Goal: Transaction & Acquisition: Purchase product/service

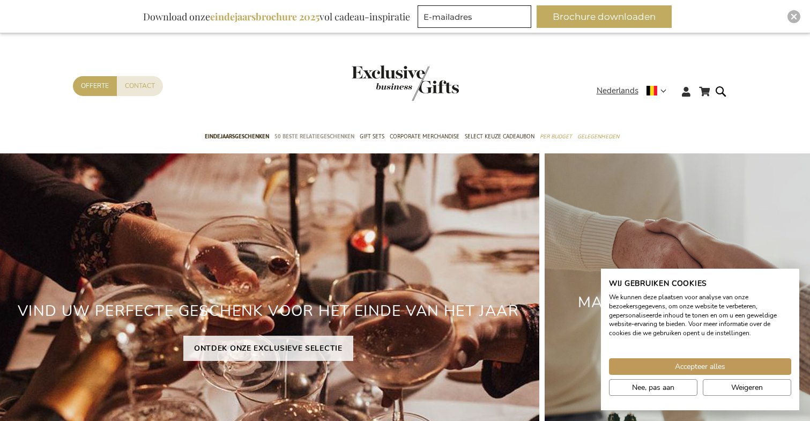
click at [317, 133] on span "50 beste relatiegeschenken" at bounding box center [314, 136] width 80 height 11
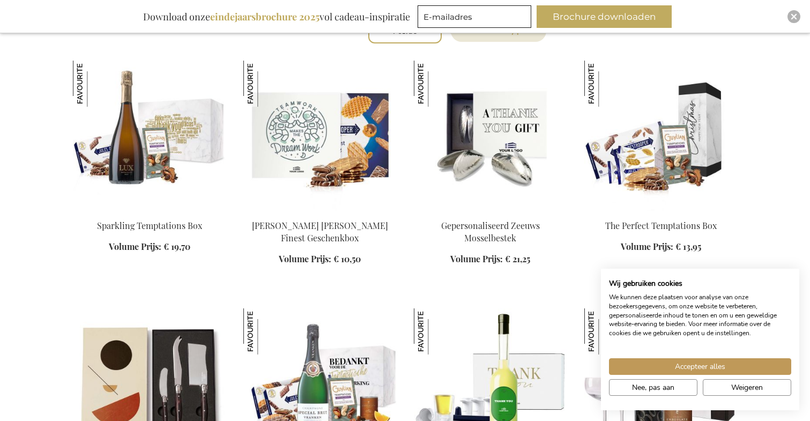
scroll to position [404, 0]
click at [626, 176] on img at bounding box center [660, 136] width 153 height 150
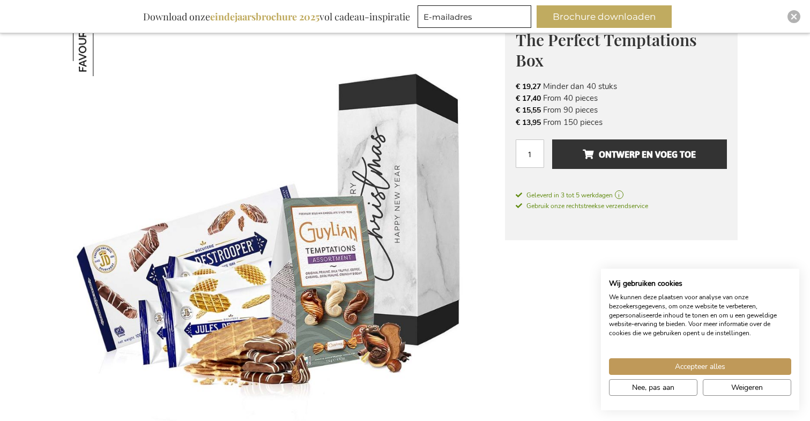
scroll to position [166, 0]
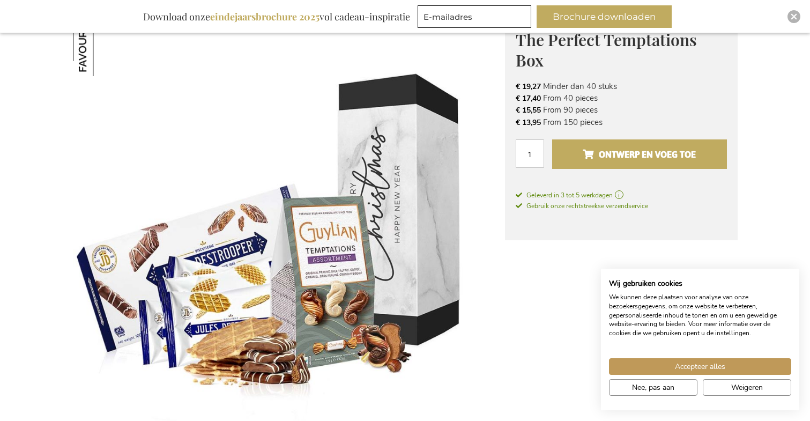
click at [599, 161] on span "Ontwerp en voeg toe" at bounding box center [638, 154] width 113 height 17
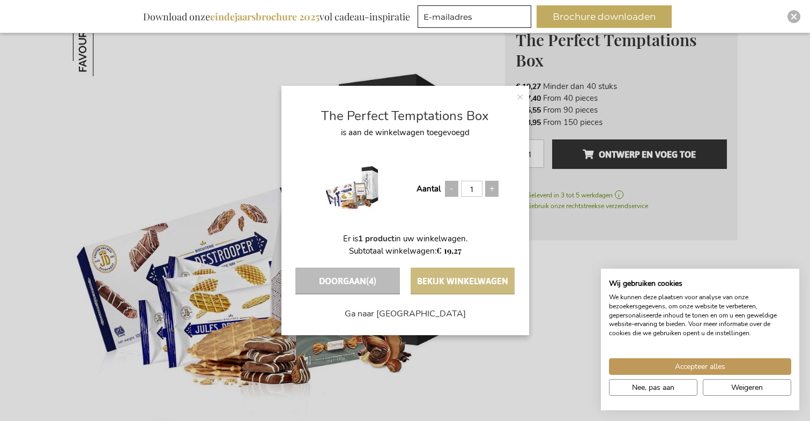
click at [468, 278] on button "Bekijk winkelwagen" at bounding box center [462, 280] width 104 height 27
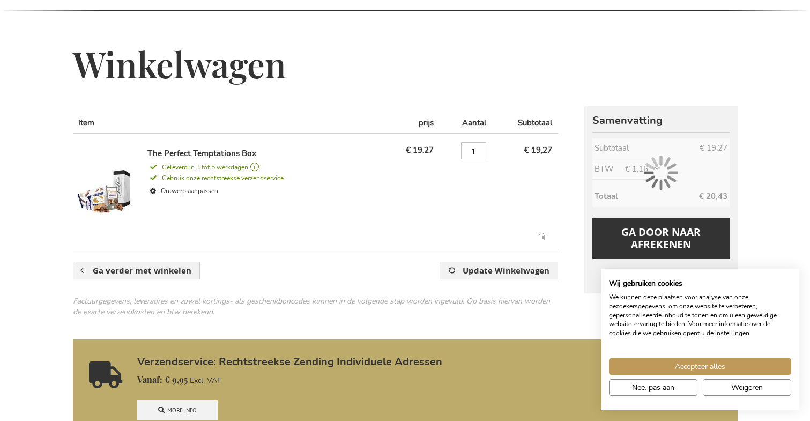
scroll to position [129, 0]
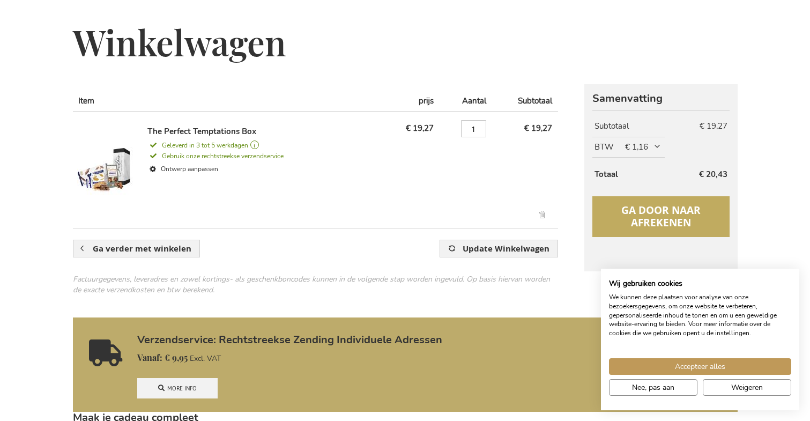
click at [635, 223] on span "Ga door naar afrekenen" at bounding box center [660, 216] width 79 height 26
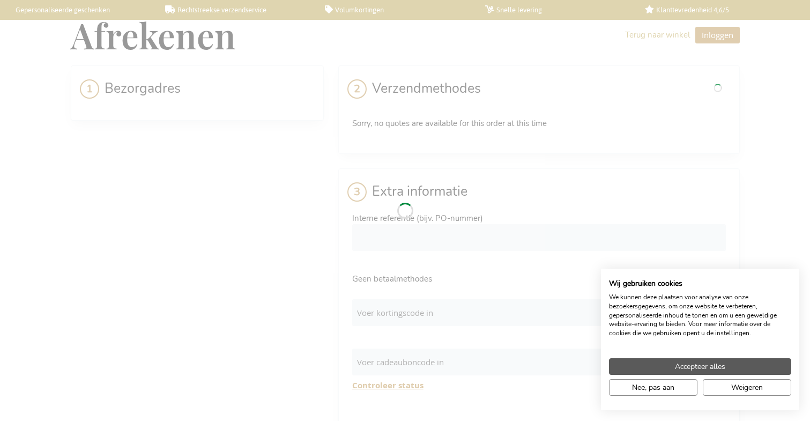
select select "BE"
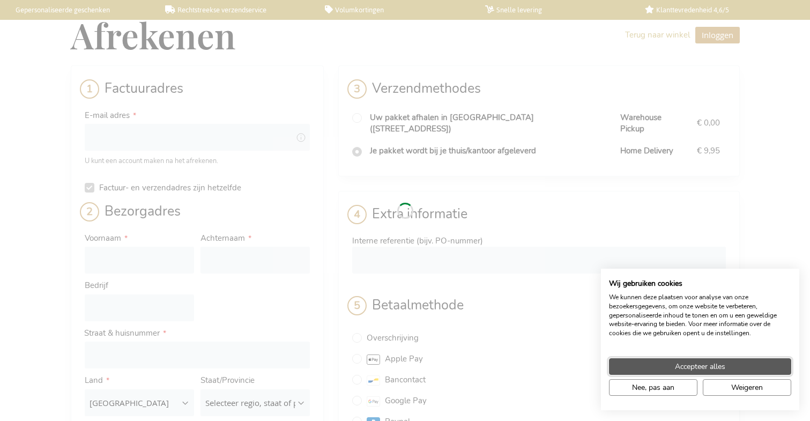
click at [672, 364] on button "Accepteer alles" at bounding box center [700, 366] width 182 height 17
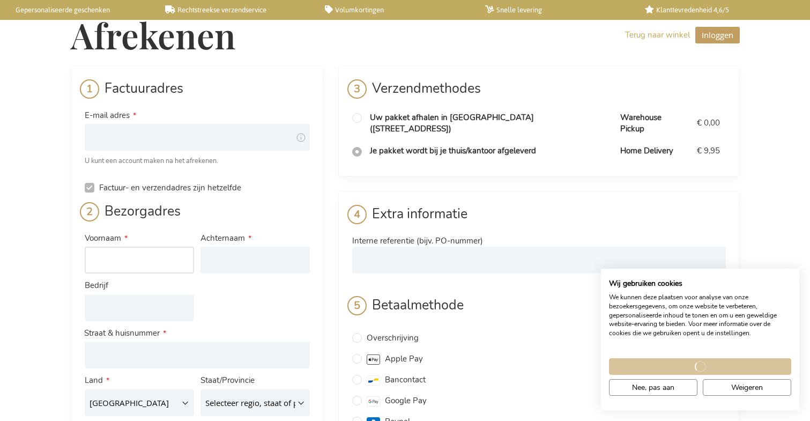
click at [93, 252] on input "Voornaam" at bounding box center [139, 259] width 109 height 27
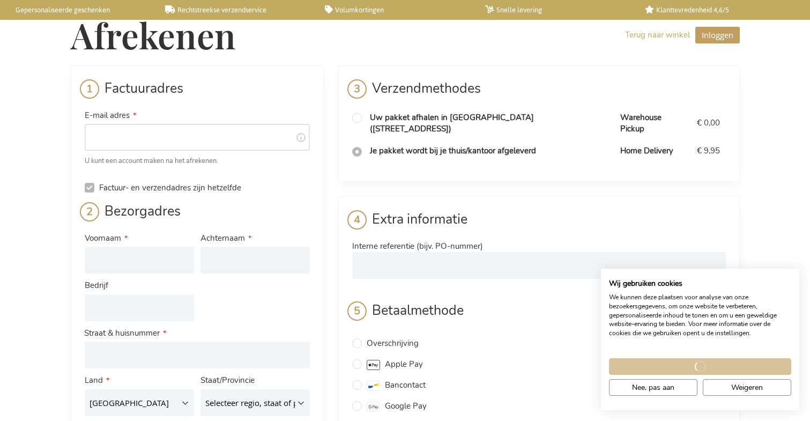
click at [134, 146] on input "E-mail adres" at bounding box center [197, 137] width 225 height 27
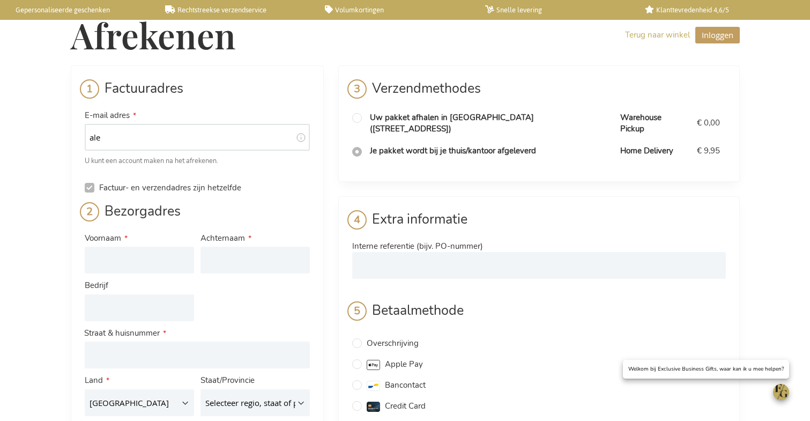
type input "alex"
type input "alex@flamelusion.com"
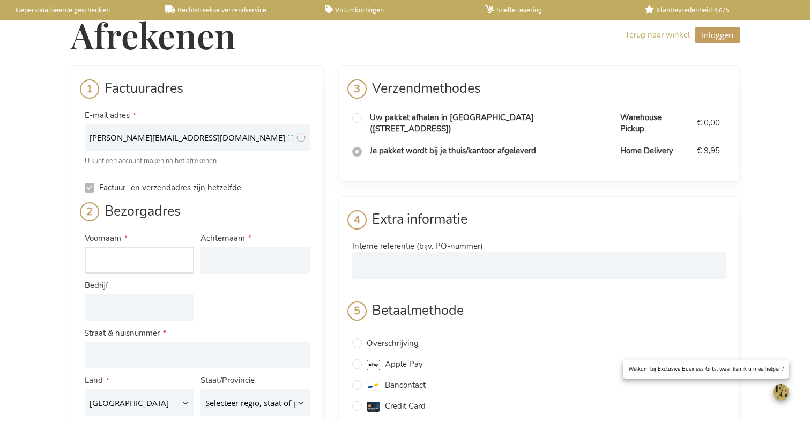
click at [140, 253] on input "Voornaam" at bounding box center [139, 259] width 109 height 27
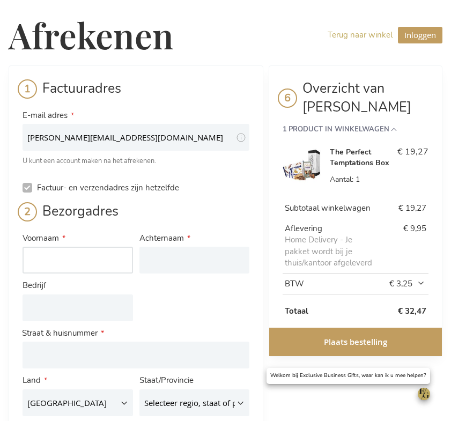
paste input "Dragyel Tenzin Dorjee"
drag, startPoint x: 58, startPoint y: 258, endPoint x: 158, endPoint y: 265, distance: 99.3
click at [158, 265] on div "Voornaam Dragyel Tenzin Dorjee Achternaam Bedrijf Adres Adres: Line 1 Land Belg…" at bounding box center [135, 371] width 233 height 284
type input "Dragyel Tenzin Dorjee"
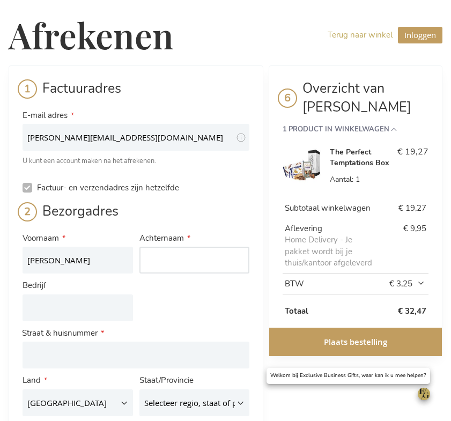
paste input "Tenzin Dorjee"
drag, startPoint x: 171, startPoint y: 260, endPoint x: 99, endPoint y: 252, distance: 72.7
click at [99, 252] on div "Voornaam Dragyel Tenzin Dorjee Achternaam Tenzin Dorjee Bedrijf Adres Adres: Li…" at bounding box center [135, 371] width 233 height 284
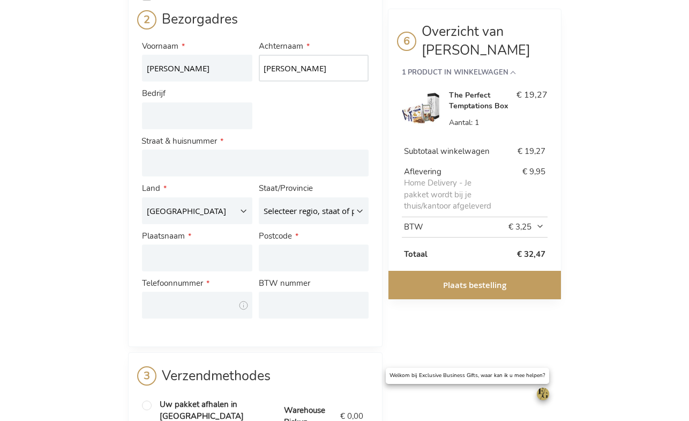
scroll to position [193, 0]
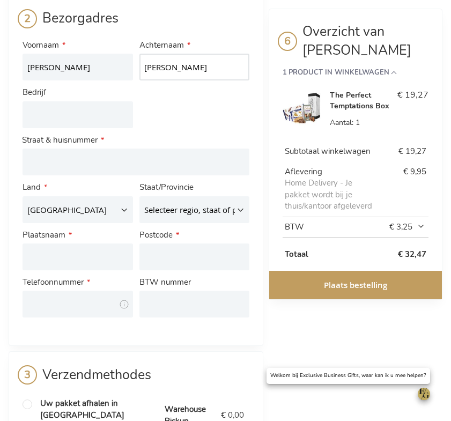
type input "Dorjee"
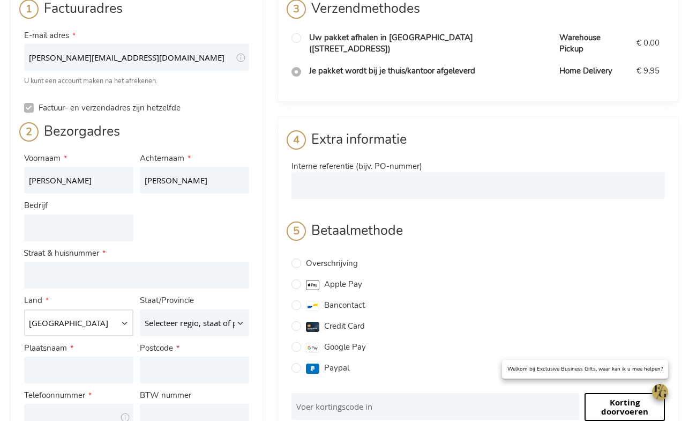
scroll to position [76, 0]
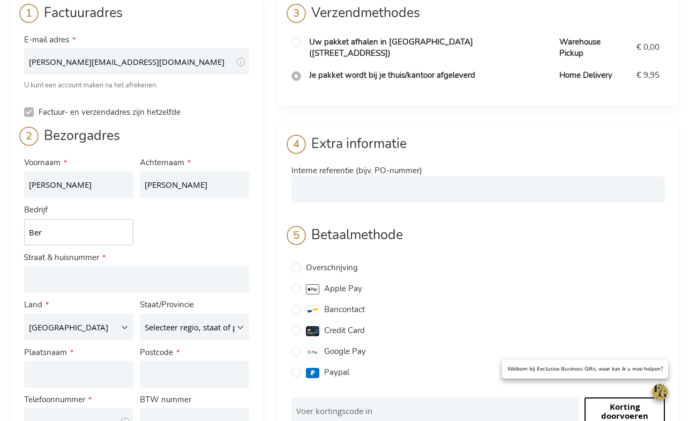
type input "Be"
click at [50, 229] on input "Bert On Fire (BE 0741.792.058)" at bounding box center [78, 232] width 109 height 27
click at [48, 229] on input "Bert On Fire (BE 0741.792.058)" at bounding box center [78, 232] width 109 height 27
click at [58, 230] on input "BertOn Fire (BE 0741.792.058)" at bounding box center [78, 232] width 109 height 27
click at [72, 230] on input "BertOnFire (BE 0741.792.058)" at bounding box center [78, 232] width 109 height 27
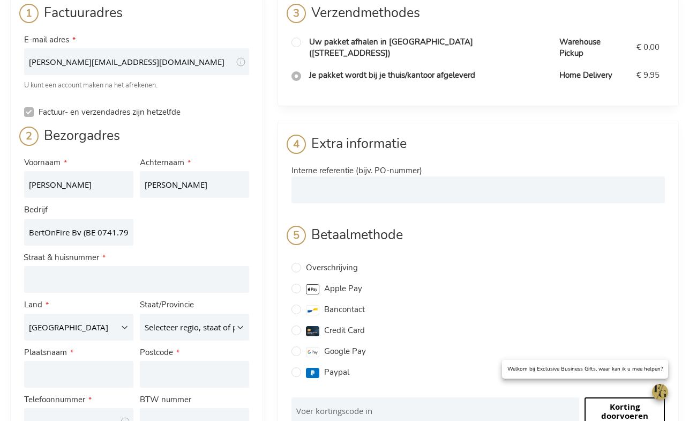
drag, startPoint x: 84, startPoint y: 232, endPoint x: 162, endPoint y: 237, distance: 78.4
click at [162, 237] on div "Voornaam Dragyel Tenzin Dorjee Achternaam Dorjee Bedrijf BertOnFire Bv (BE 0741…" at bounding box center [136, 296] width 231 height 284
type input "BertOnFire Bv"
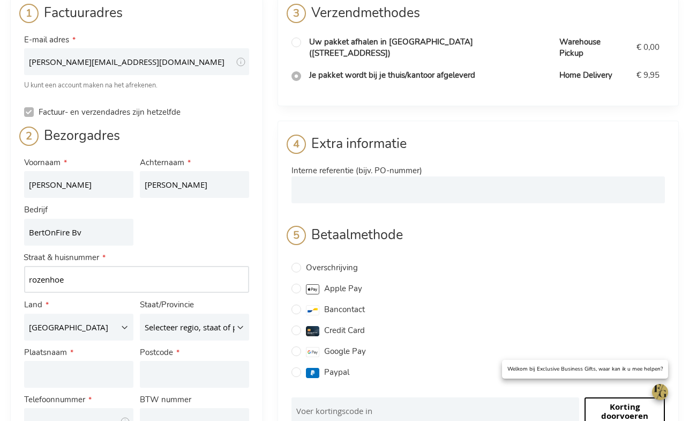
type input "rozenhoek"
type input "Rozenhoek 6A"
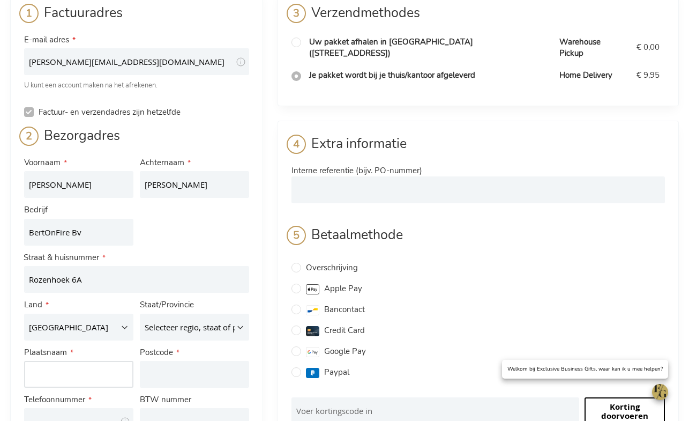
type input "Brakel"
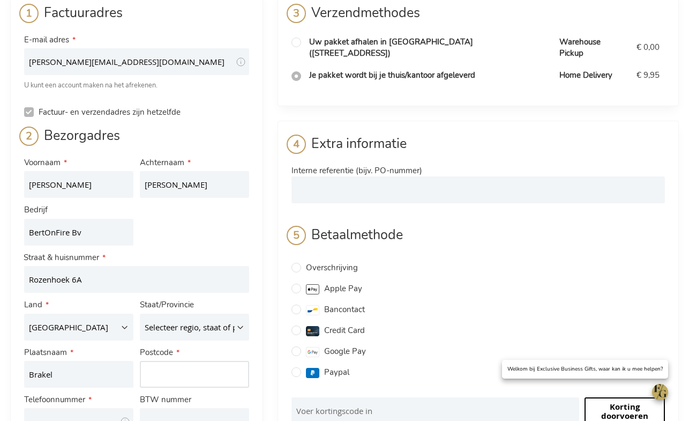
type input "9660"
type input "472520268"
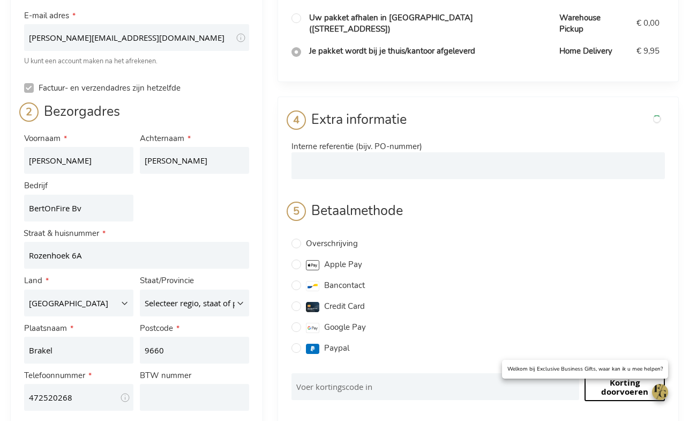
scroll to position [114, 0]
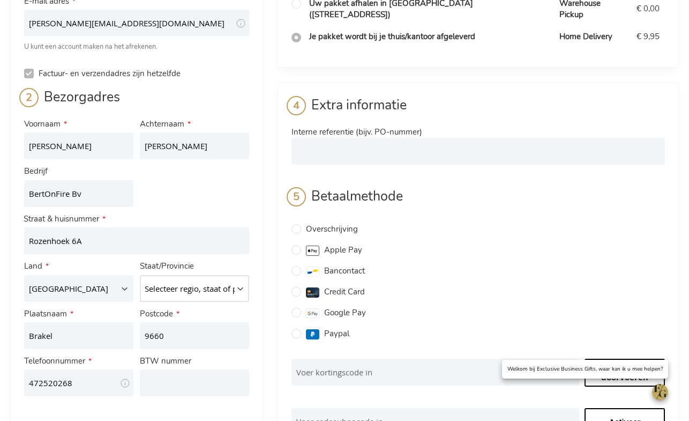
select select "585"
type input "+32472520268"
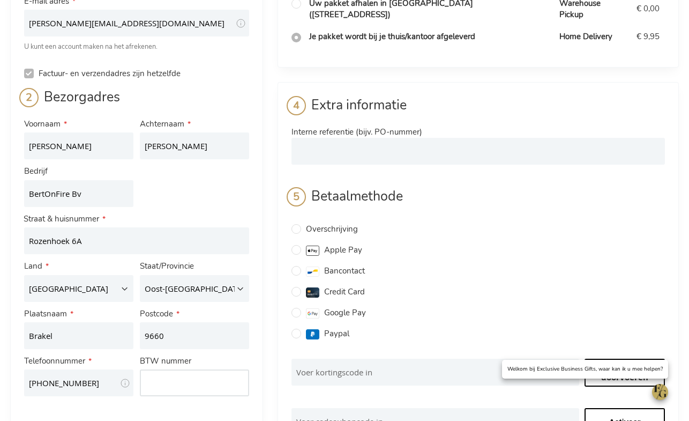
paste input "(BE 0741.792.058)"
click at [146, 381] on input "(BE 0741.792.058)" at bounding box center [194, 382] width 109 height 27
click at [156, 380] on input "BE 0741.792.058)" at bounding box center [194, 382] width 109 height 27
click at [175, 379] on input "BE0741.792.058)" at bounding box center [194, 382] width 109 height 27
type input "BE0741792058"
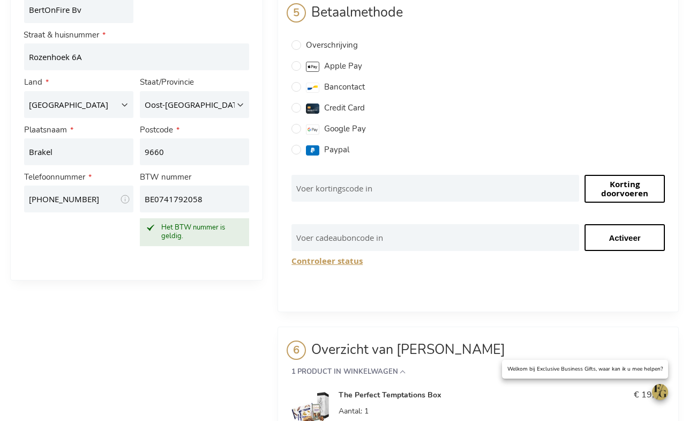
scroll to position [297, 0]
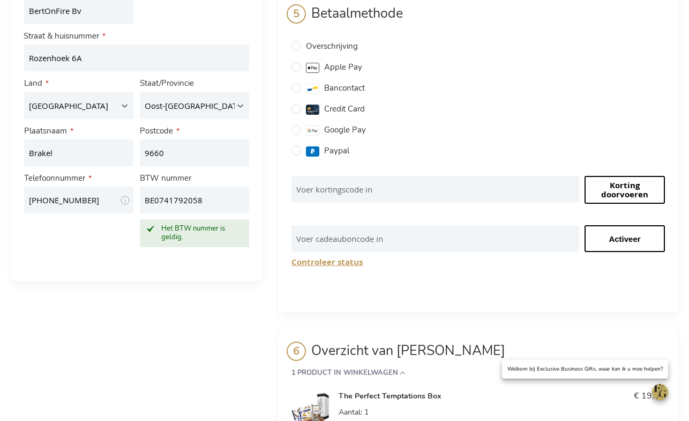
click at [296, 83] on input "Bancontact" at bounding box center [296, 88] width 10 height 10
radio input "true"
checkbox input "false"
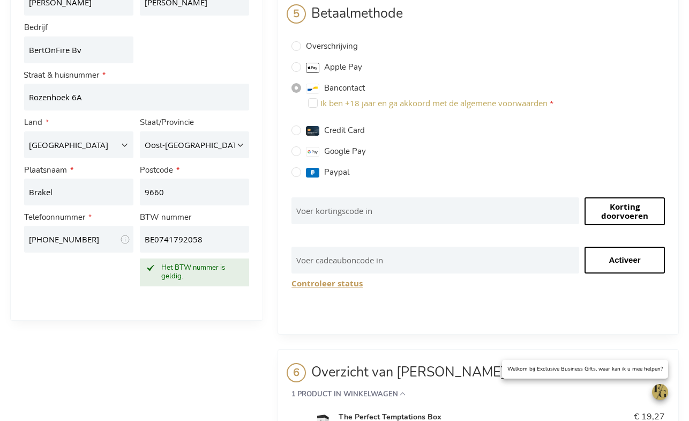
click at [312, 98] on input "Ik ben +18 jaar en ga akkoord met de algemene voorwaarden" at bounding box center [313, 103] width 10 height 10
checkbox input "true"
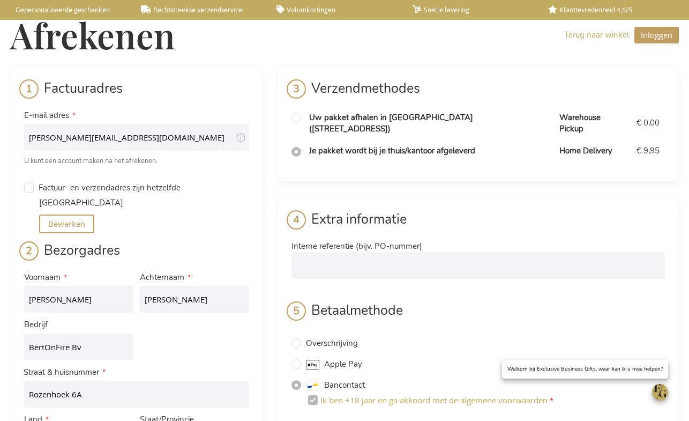
scroll to position [0, 0]
click at [74, 8] on link "Gepersonaliseerde geschenken" at bounding box center [64, 9] width 118 height 9
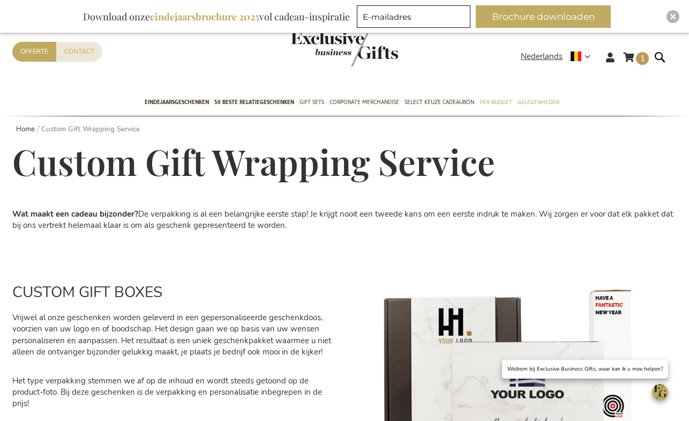
scroll to position [17, 0]
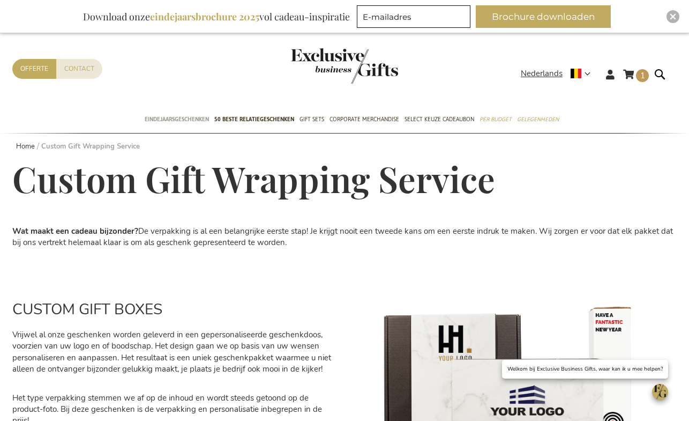
click at [183, 117] on span "Eindejaarsgeschenken" at bounding box center [177, 119] width 64 height 11
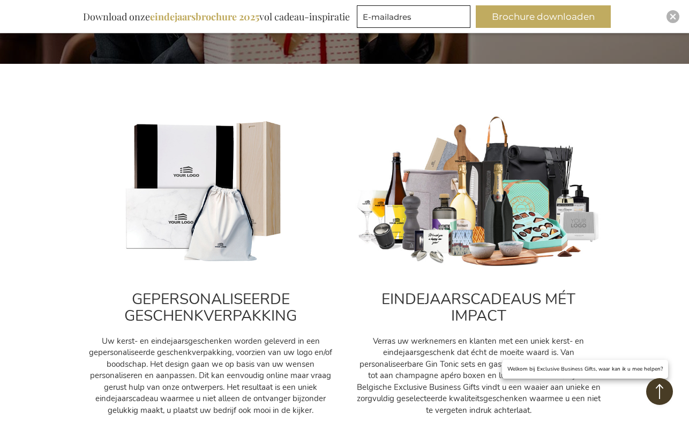
scroll to position [421, 0]
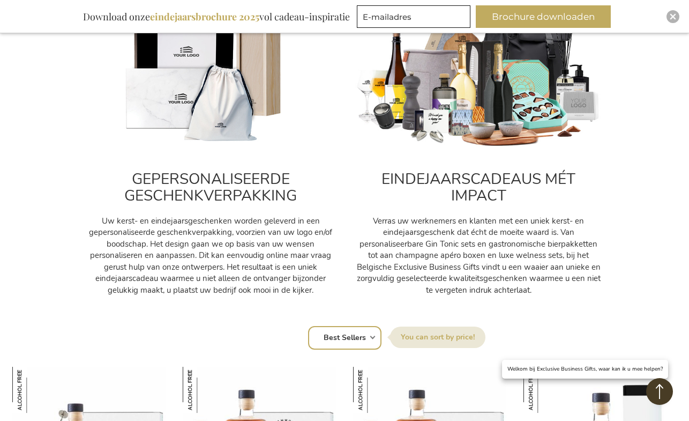
click at [179, 128] on img at bounding box center [210, 72] width 246 height 154
click at [217, 188] on h2 "GEPERSONALISEERDE GESCHENKVERPAKKING" at bounding box center [210, 187] width 246 height 33
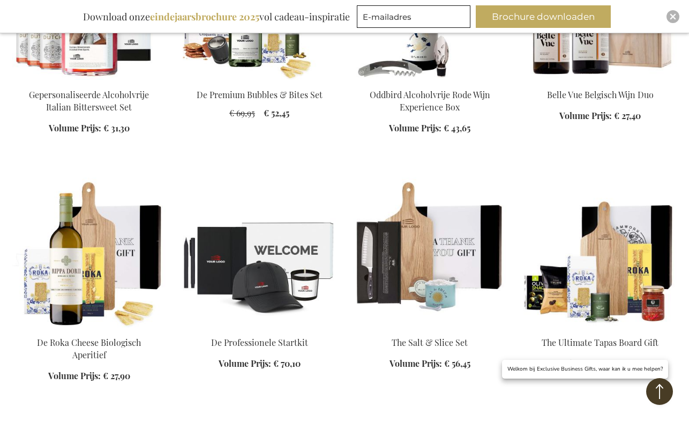
scroll to position [4342, 0]
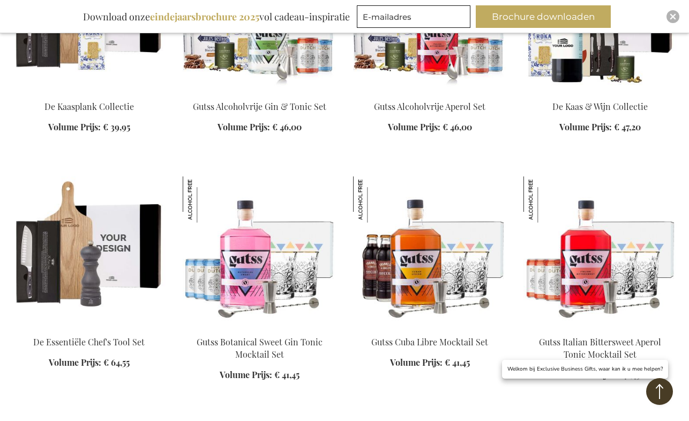
scroll to position [5248, 0]
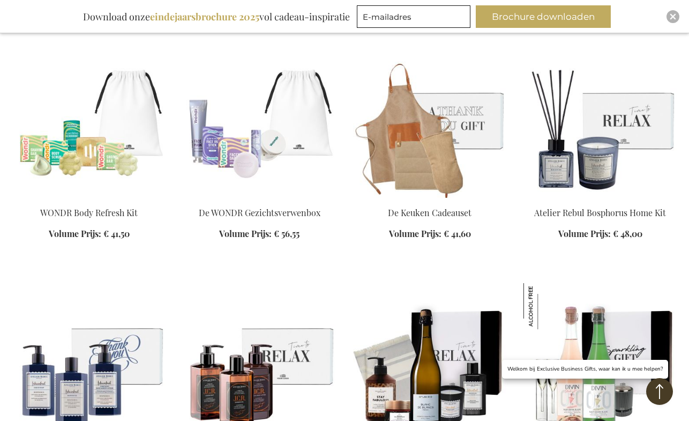
scroll to position [5219, 1]
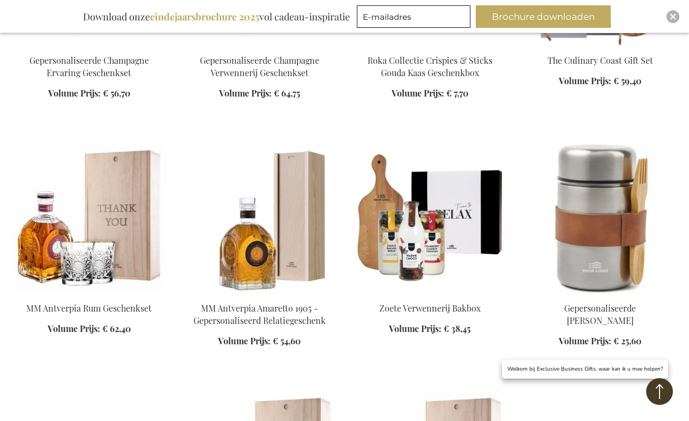
scroll to position [6479, 1]
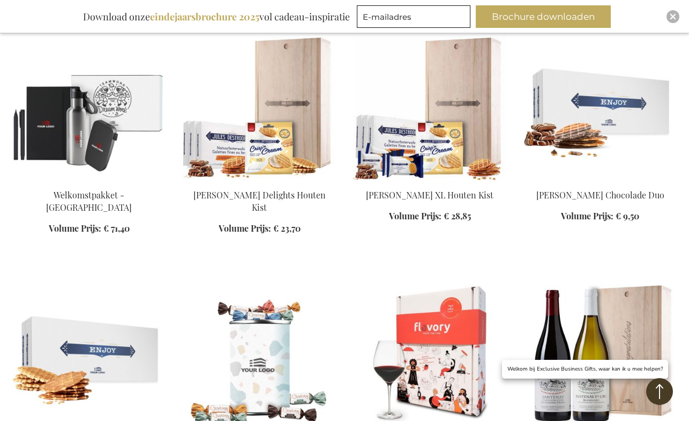
scroll to position [6727, 1]
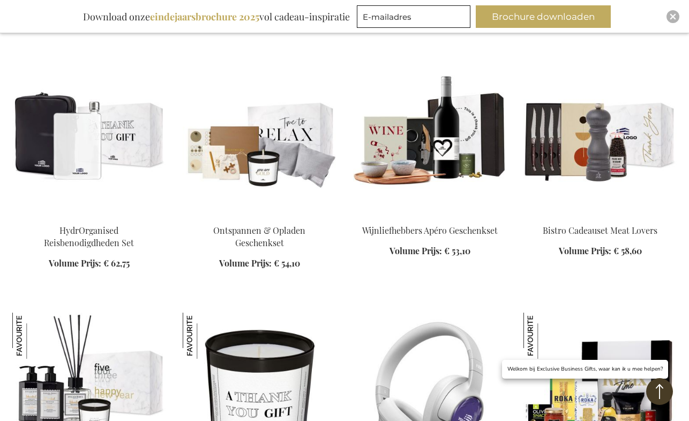
scroll to position [8007, 1]
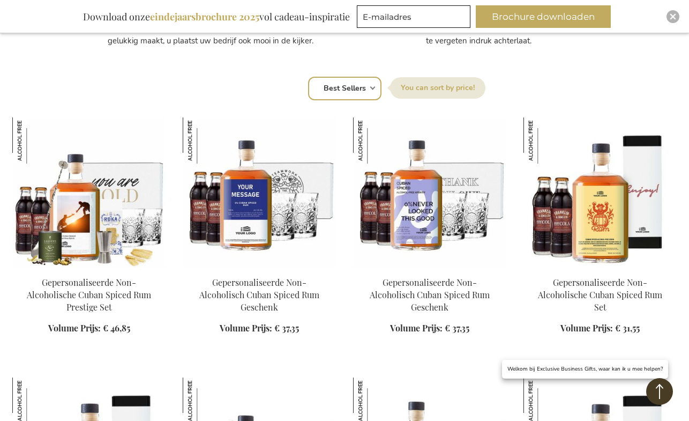
select select "price_desc"
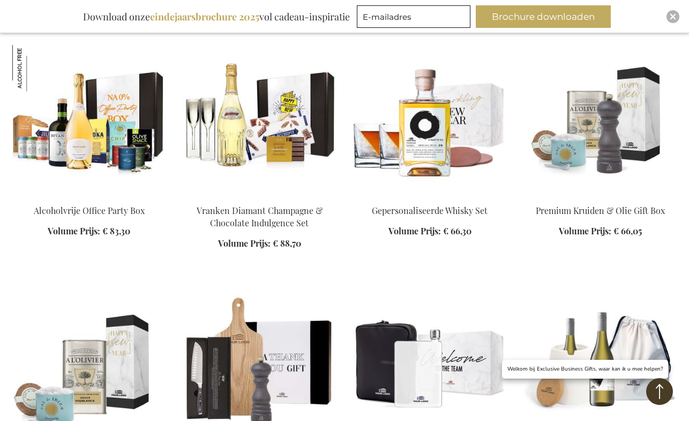
scroll to position [1489, 1]
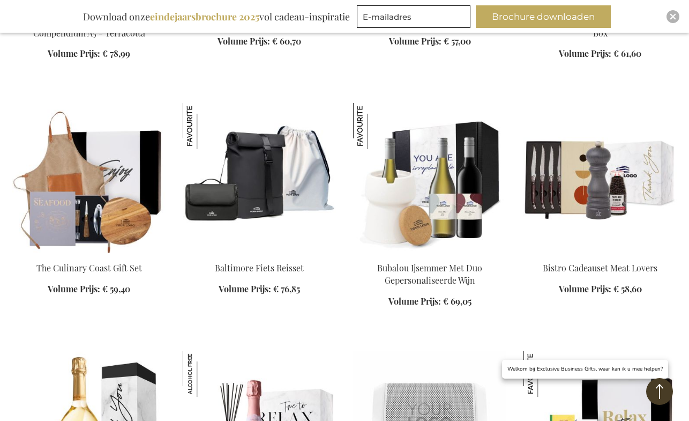
scroll to position [2199, 1]
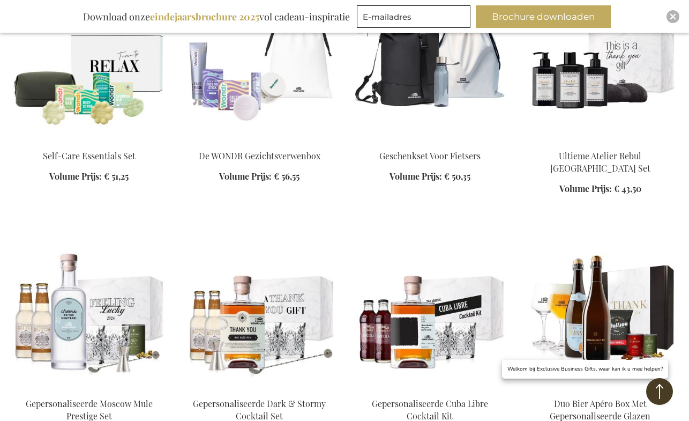
scroll to position [4821, 1]
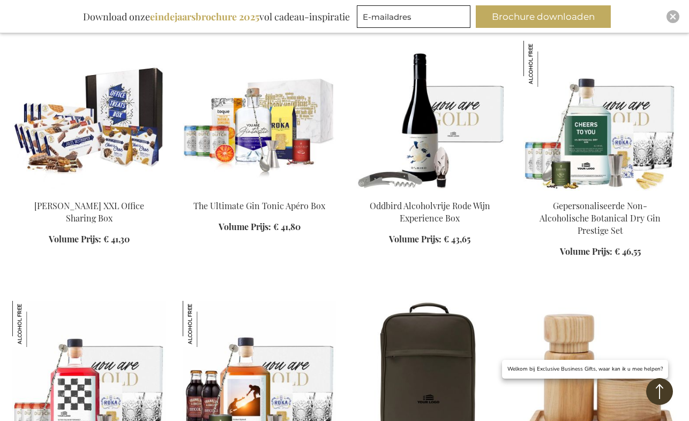
scroll to position [5230, 0]
